Goal: Find specific page/section: Find specific page/section

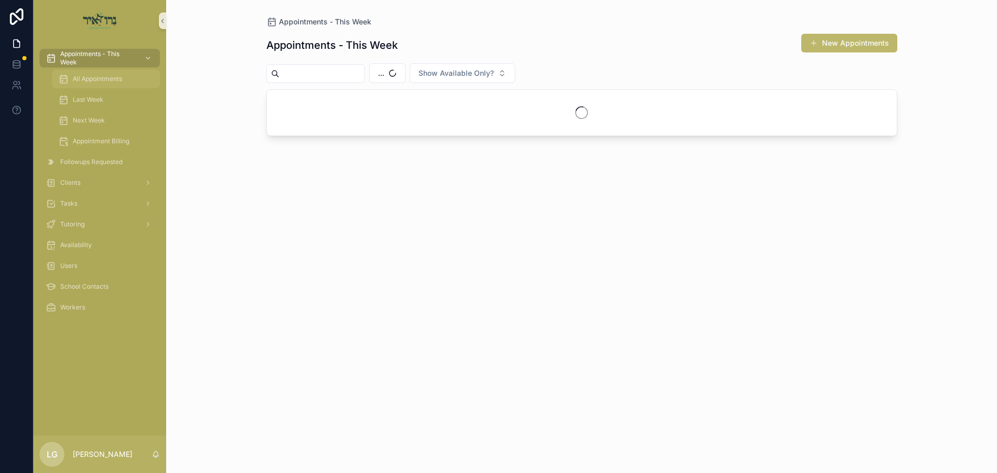
click at [112, 79] on span "All Appointments" at bounding box center [97, 79] width 49 height 8
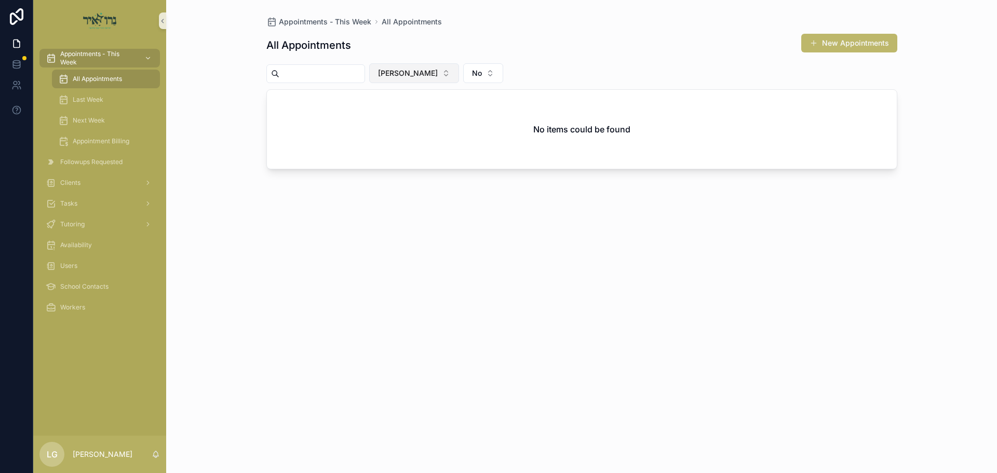
click at [438, 78] on span "[PERSON_NAME]" at bounding box center [408, 73] width 60 height 10
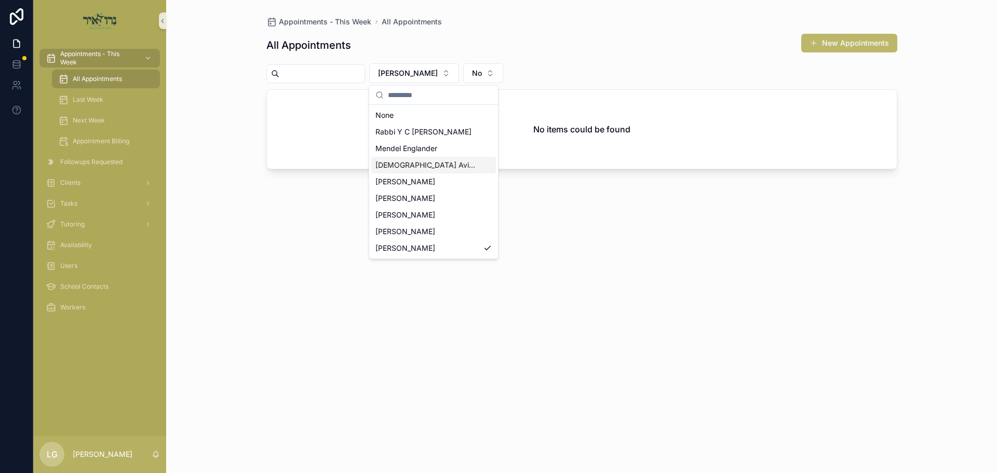
click at [388, 167] on span "[DEMOGRAPHIC_DATA] Avigder [PERSON_NAME]" at bounding box center [428, 165] width 104 height 10
